Goal: Information Seeking & Learning: Learn about a topic

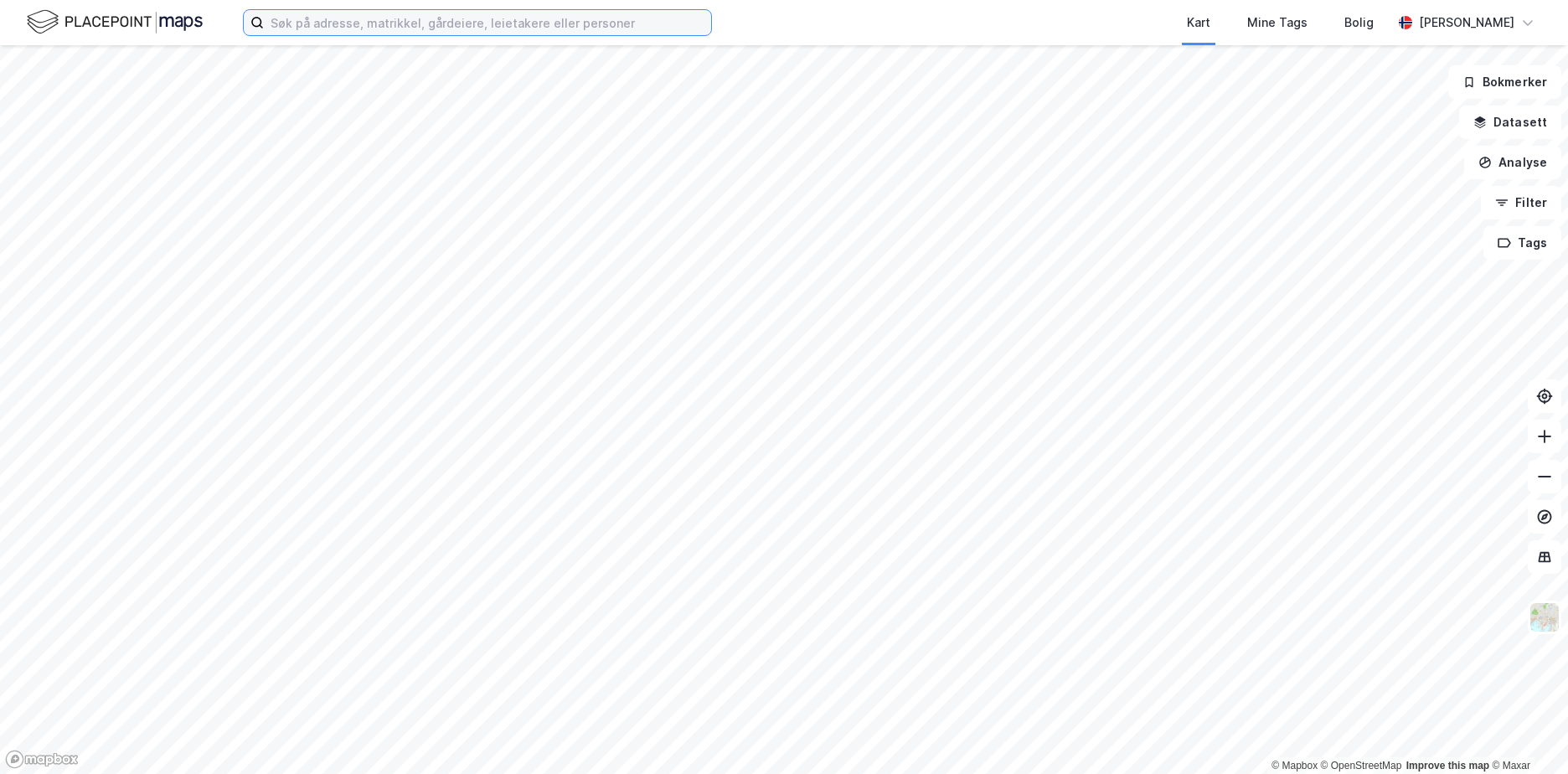
click at [366, 28] on input at bounding box center [487, 23] width 447 height 25
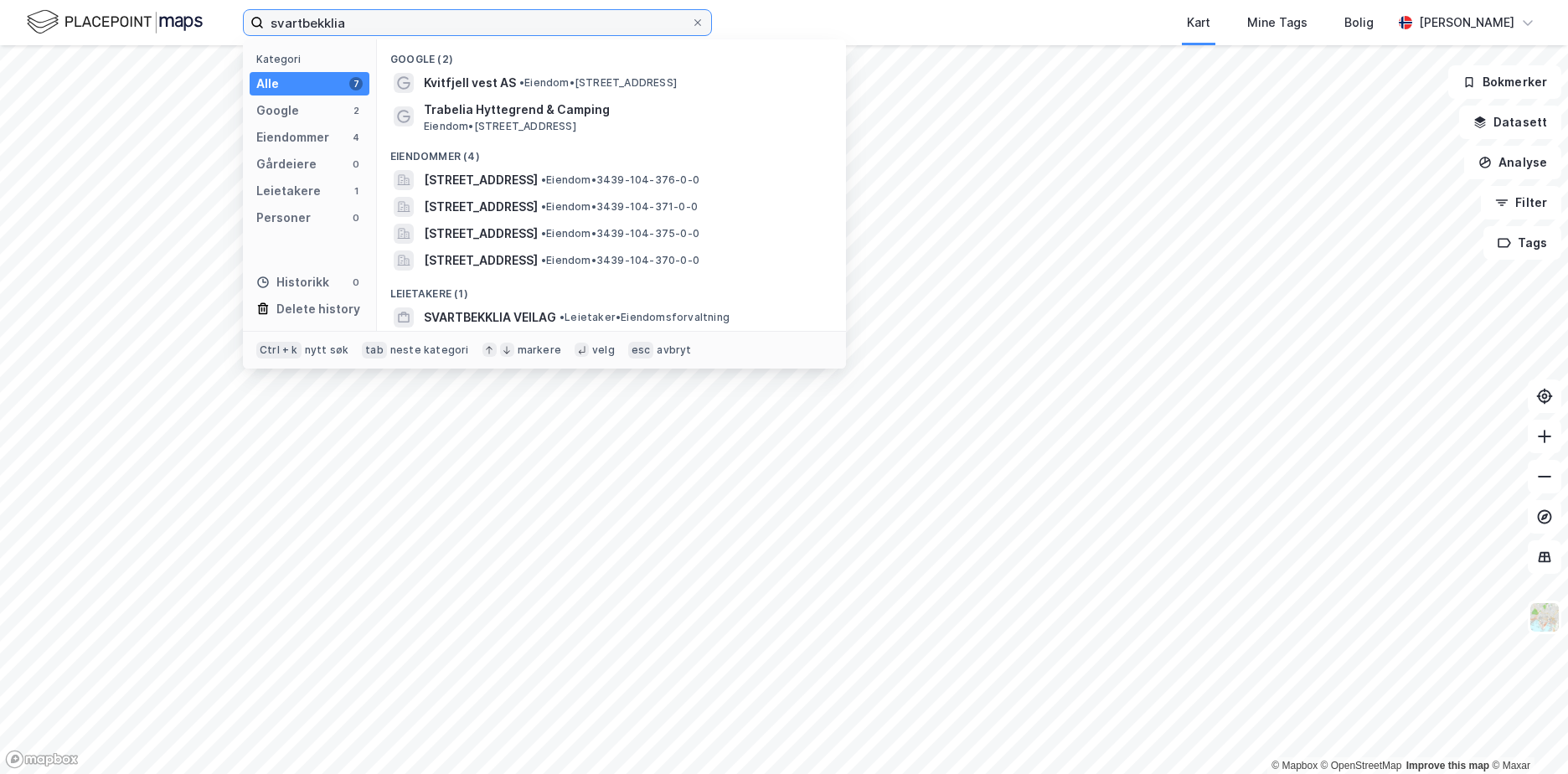
type input "svartbekklia"
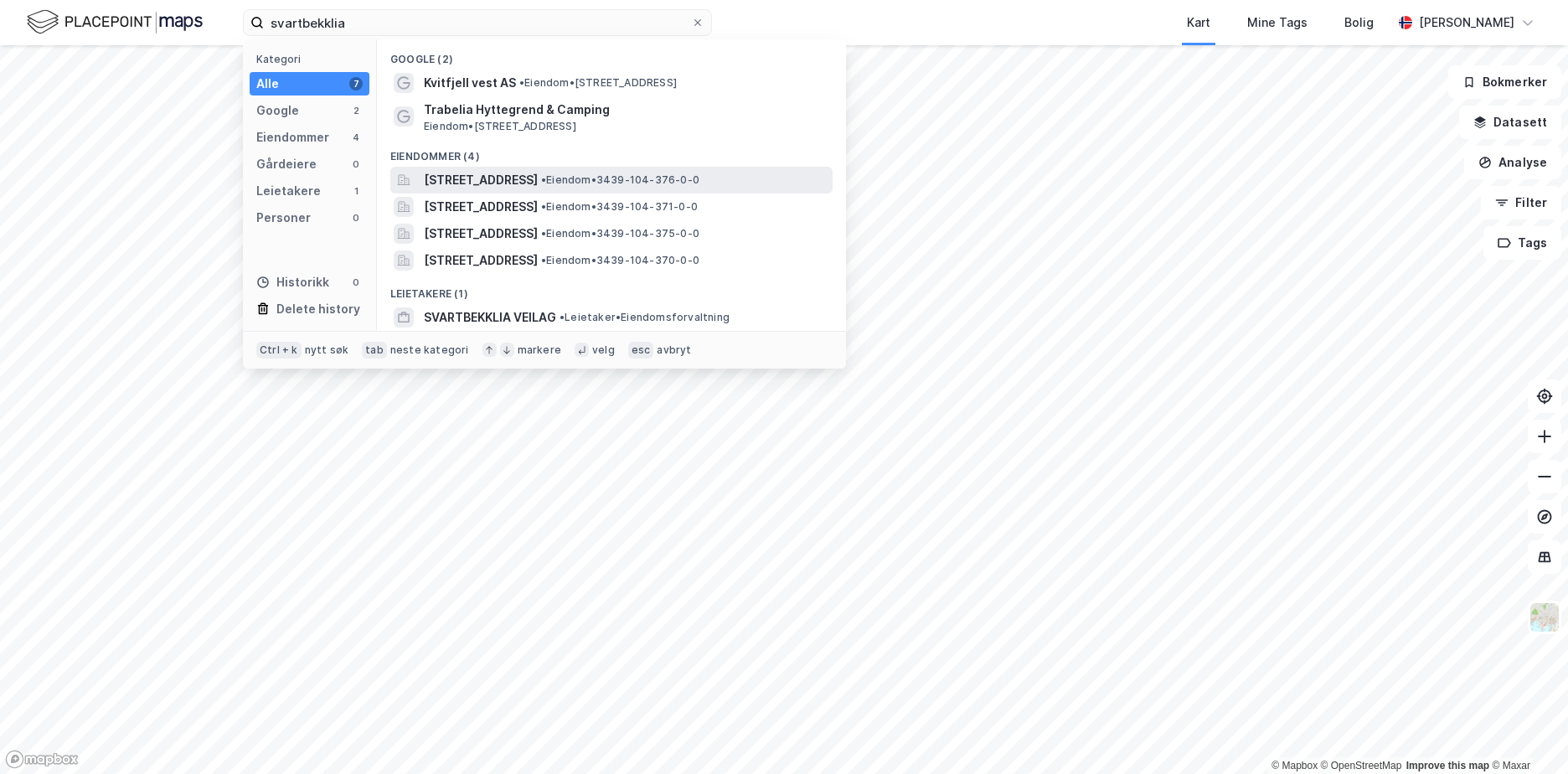
click at [537, 180] on span "[STREET_ADDRESS]" at bounding box center [481, 179] width 114 height 20
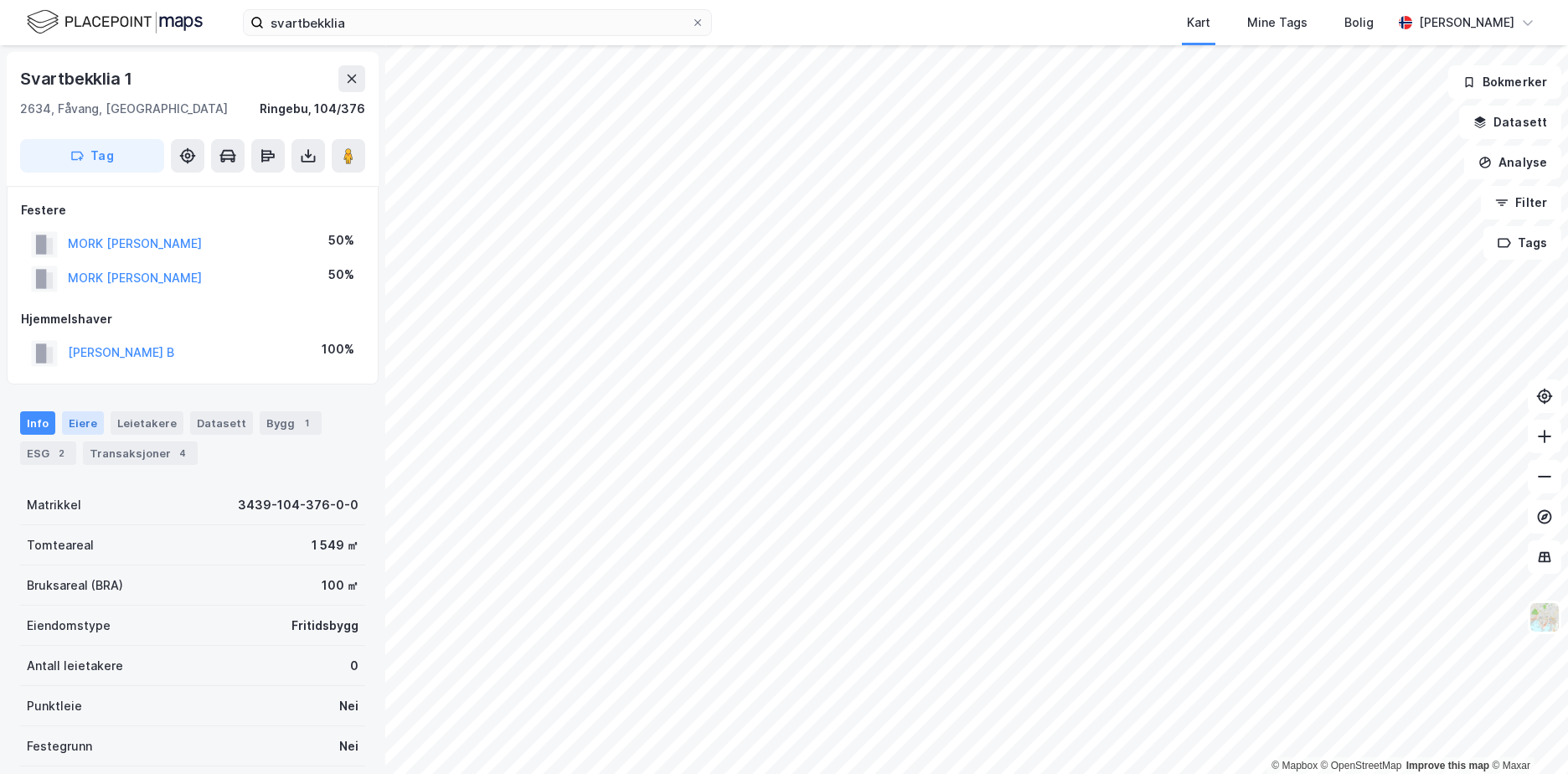
click at [81, 418] on div "Eiere" at bounding box center [83, 423] width 42 height 24
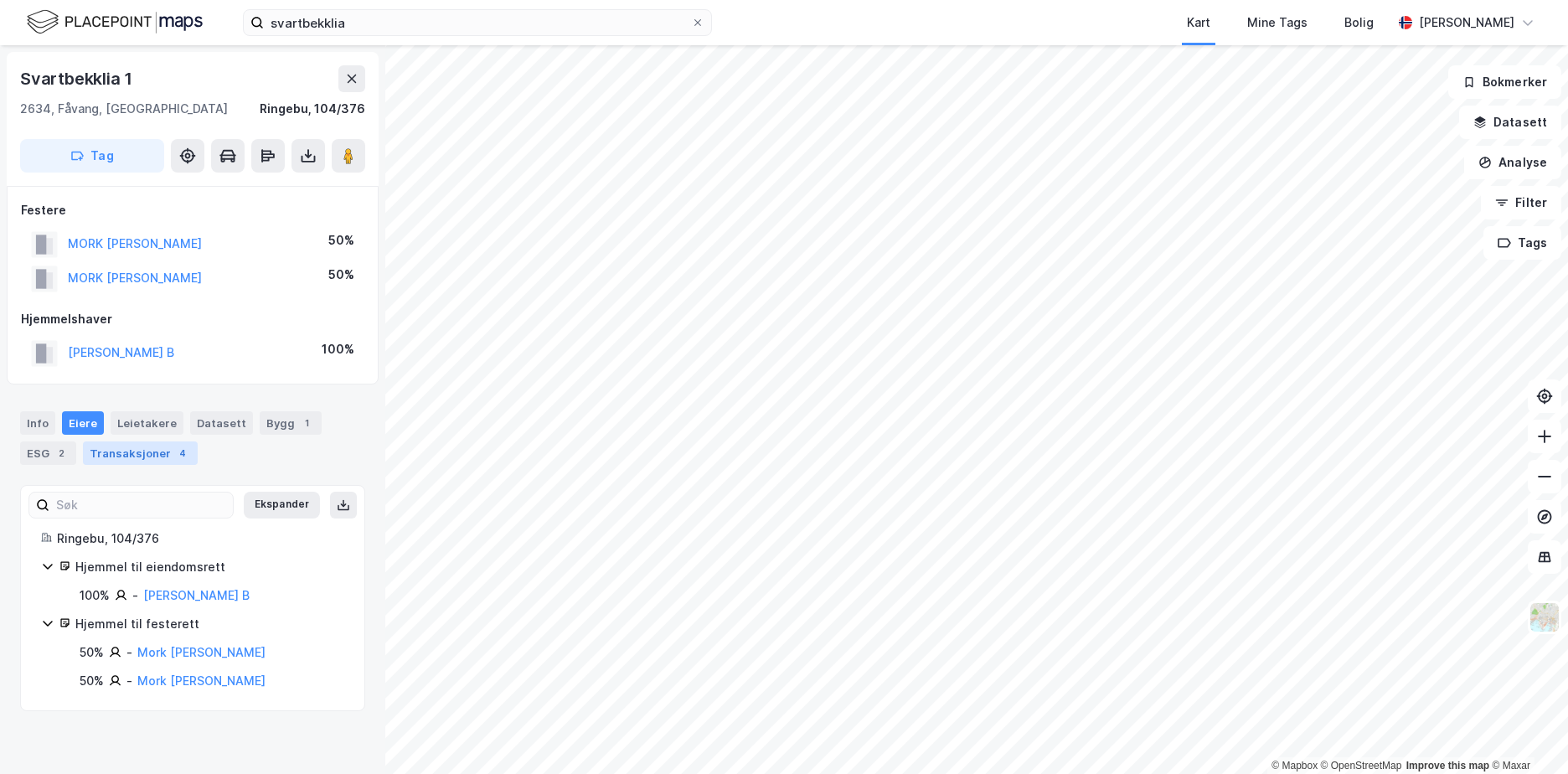
click at [148, 447] on div "Transaksjoner 4" at bounding box center [141, 452] width 115 height 24
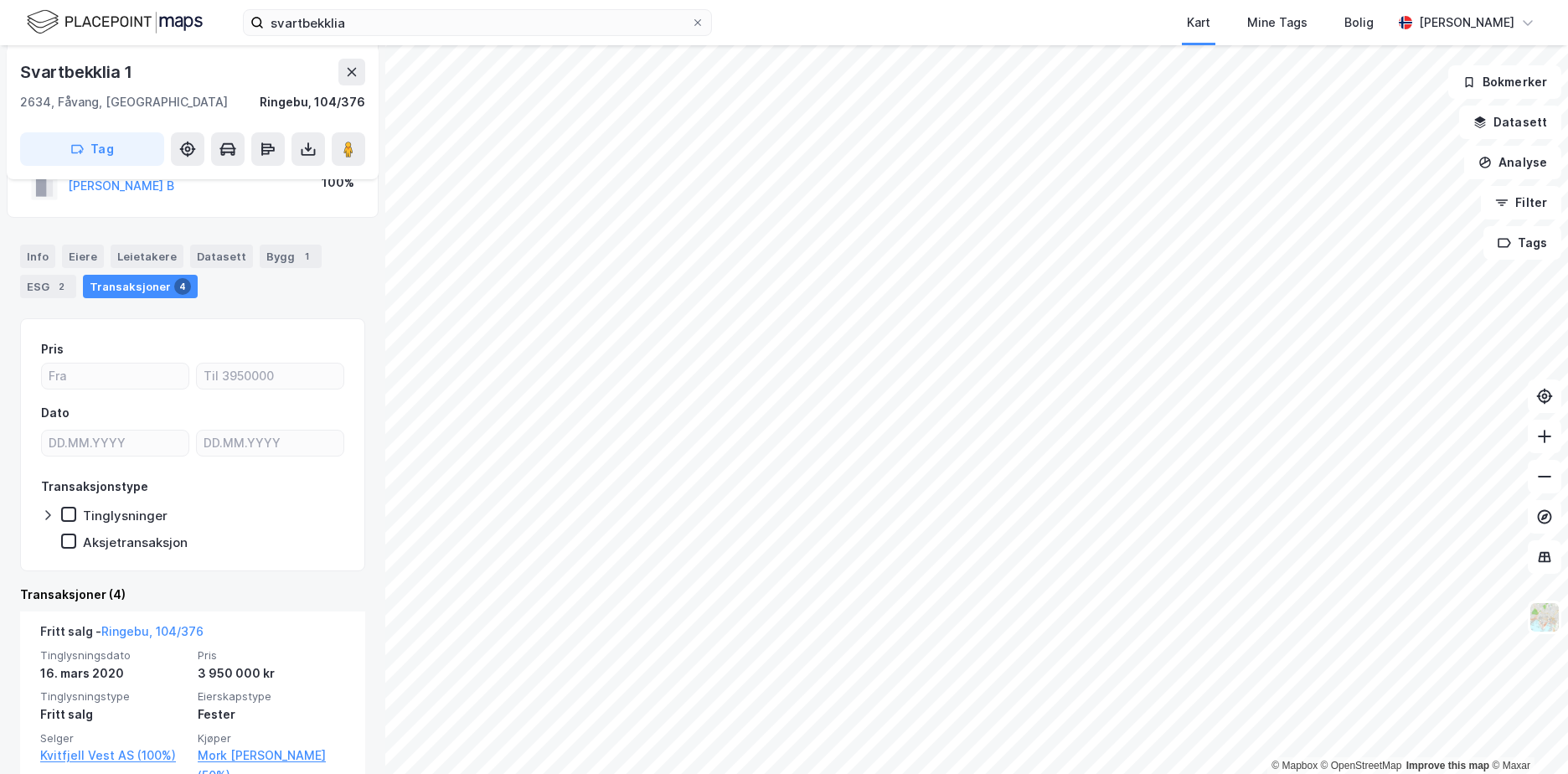
scroll to position [192, 0]
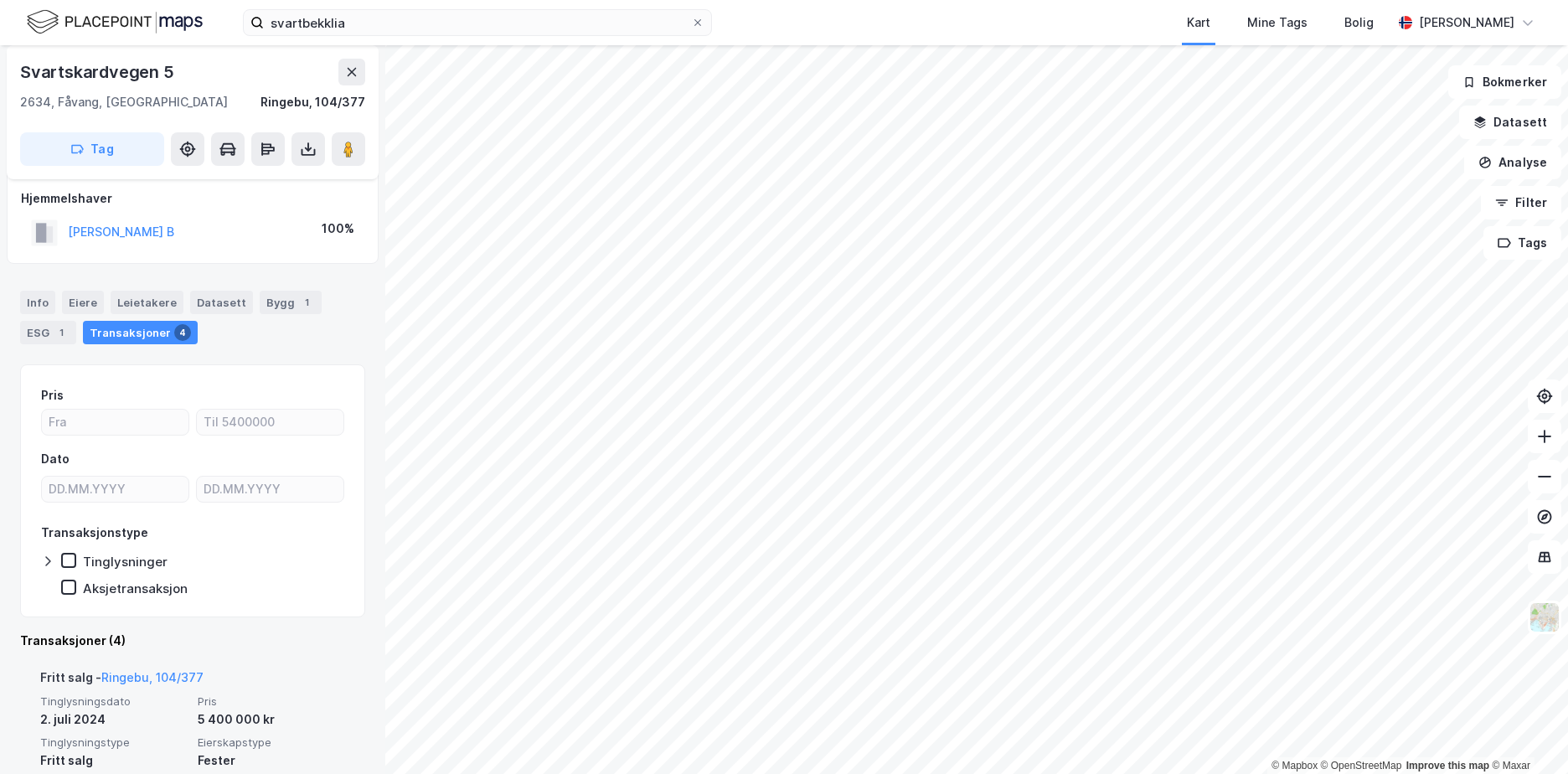
scroll to position [276, 0]
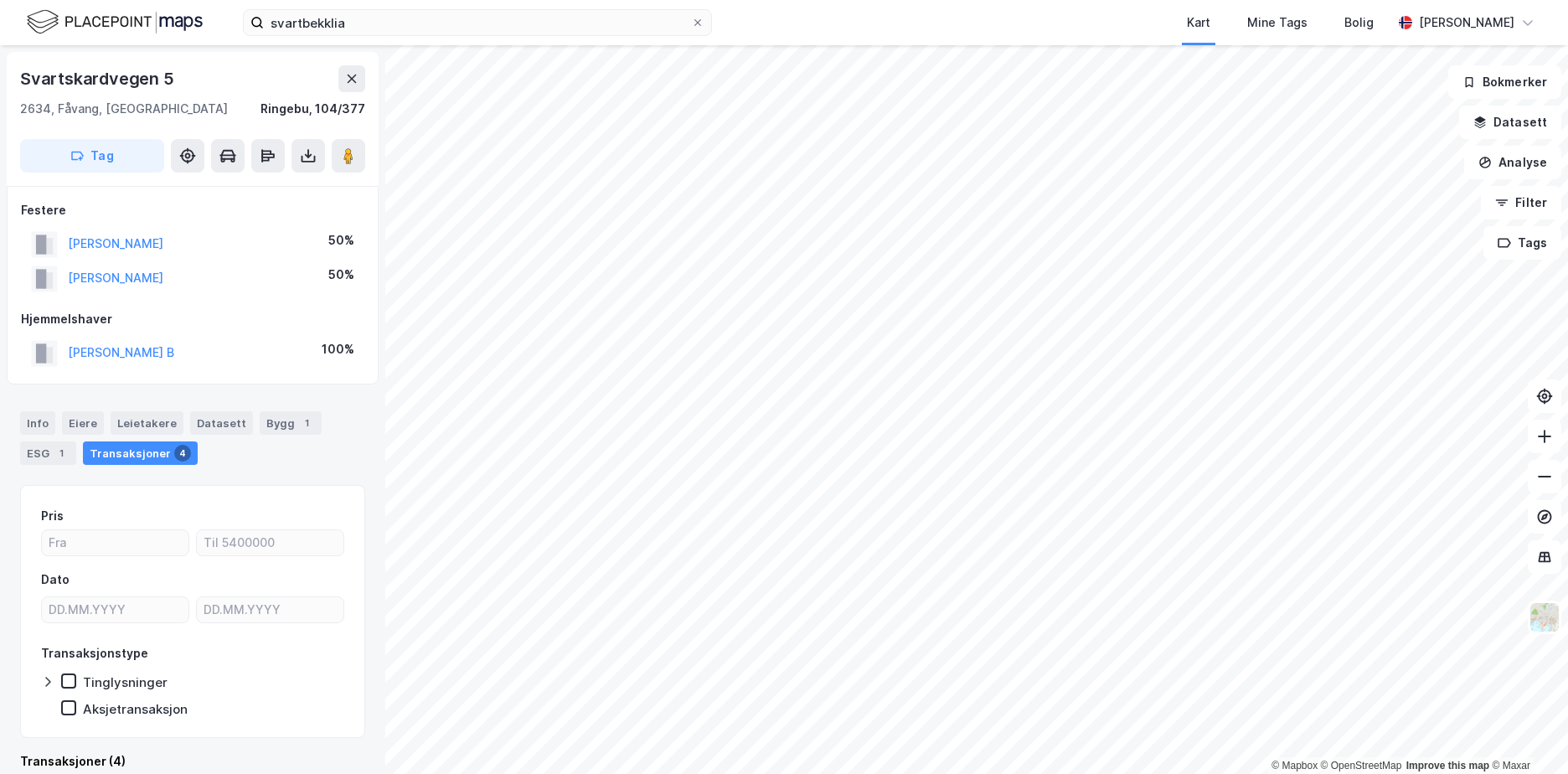
scroll to position [1, 0]
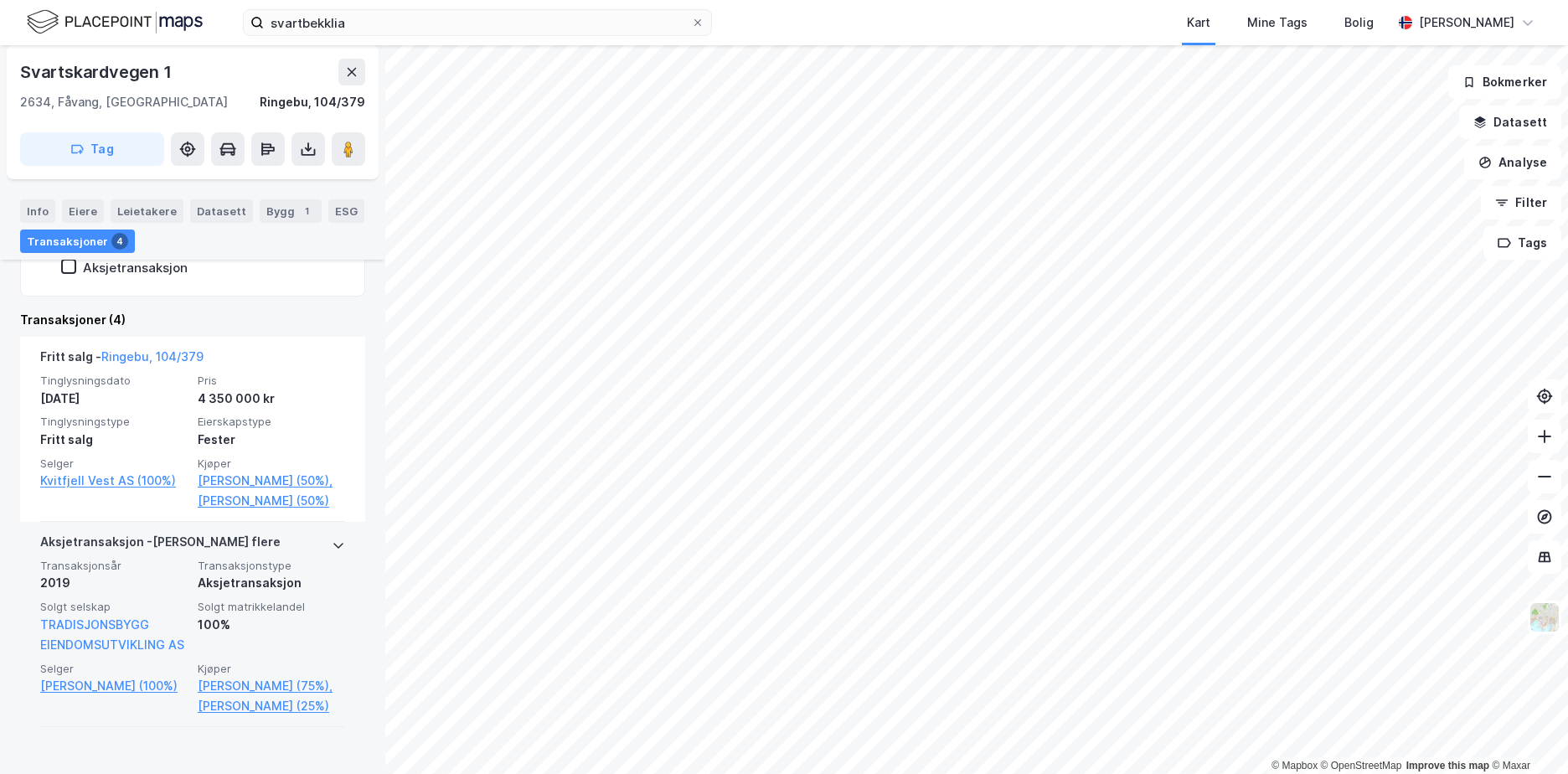
scroll to position [443, 0]
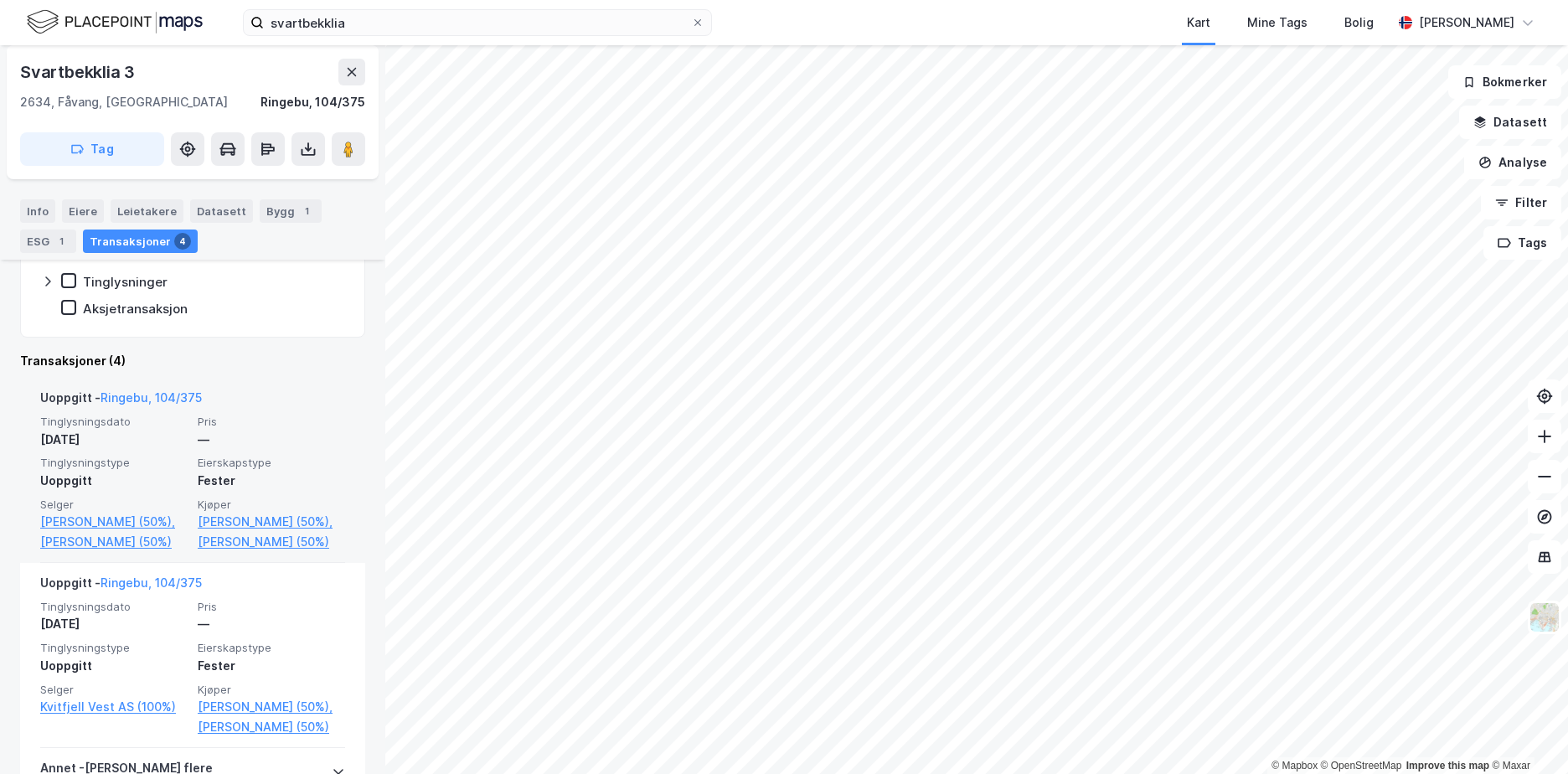
scroll to position [443, 0]
